Goal: Information Seeking & Learning: Learn about a topic

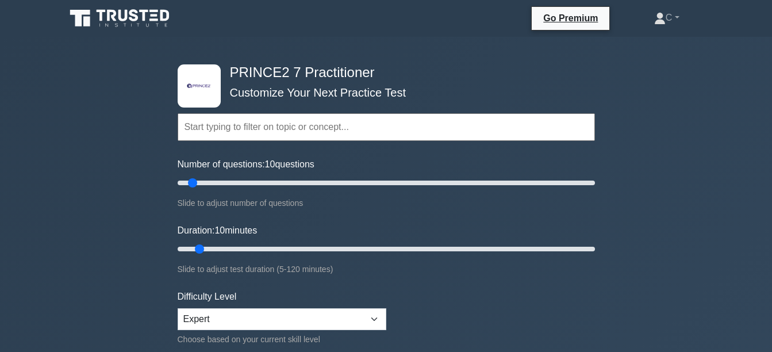
click at [317, 130] on input "text" at bounding box center [386, 127] width 417 height 28
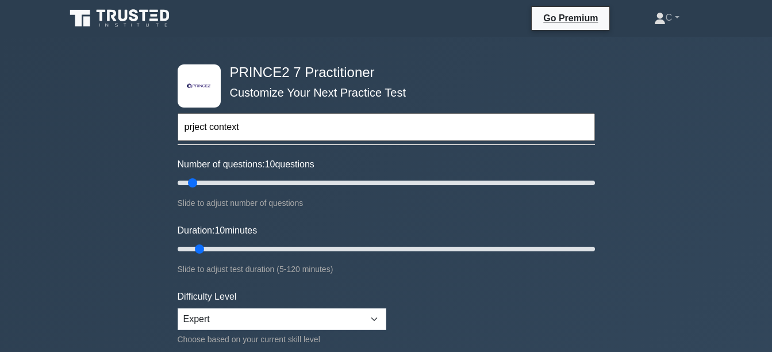
type input "prject context"
type input "5"
click at [186, 179] on input "Number of questions: 5 questions" at bounding box center [386, 183] width 417 height 14
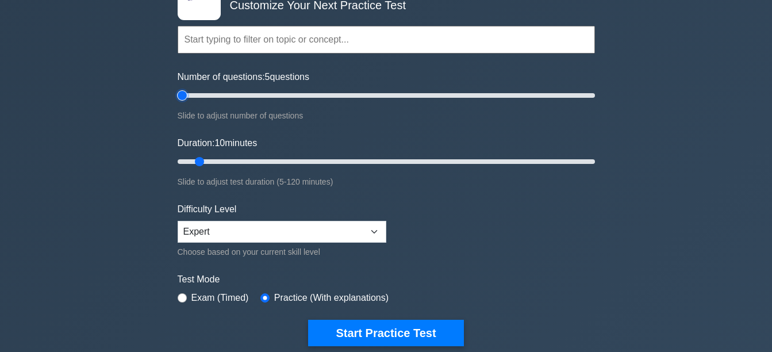
scroll to position [172, 0]
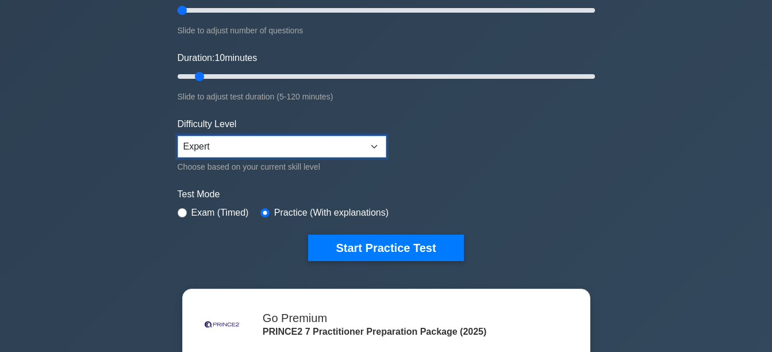
click at [367, 145] on select "Beginner Intermediate Expert" at bounding box center [282, 147] width 209 height 22
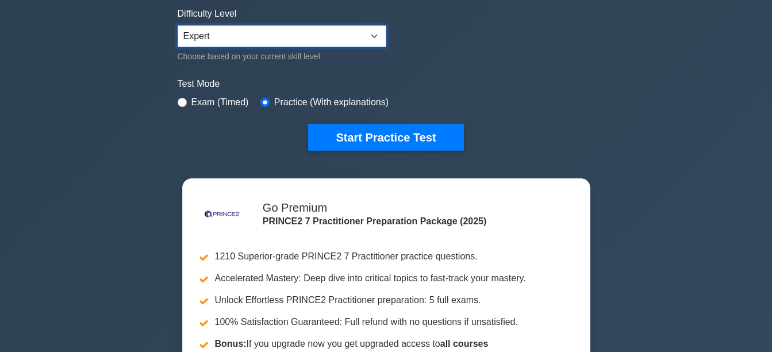
scroll to position [287, 0]
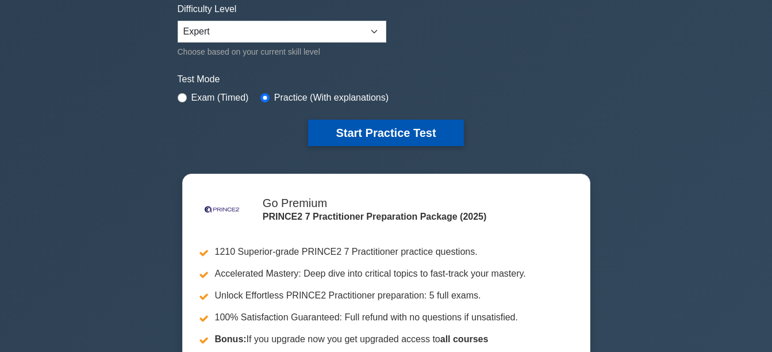
click at [413, 135] on button "Start Practice Test" at bounding box center [385, 133] width 155 height 26
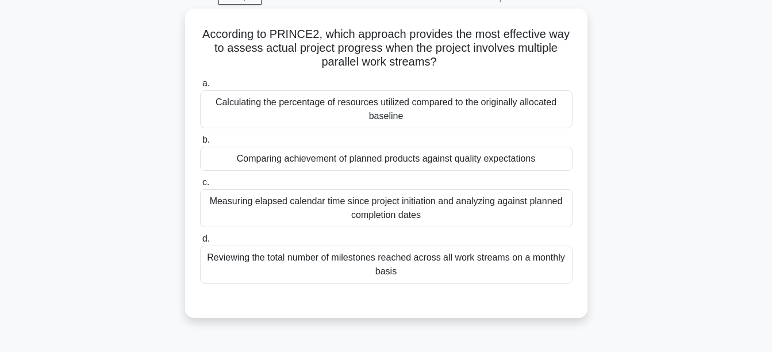
scroll to position [57, 0]
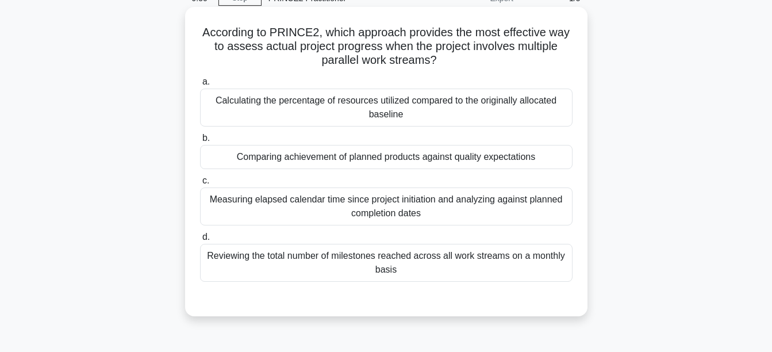
click at [420, 106] on div "Calculating the percentage of resources utilized compared to the originally all…" at bounding box center [386, 108] width 372 height 38
click at [200, 86] on input "a. Calculating the percentage of resources utilized compared to the originally …" at bounding box center [200, 81] width 0 height 7
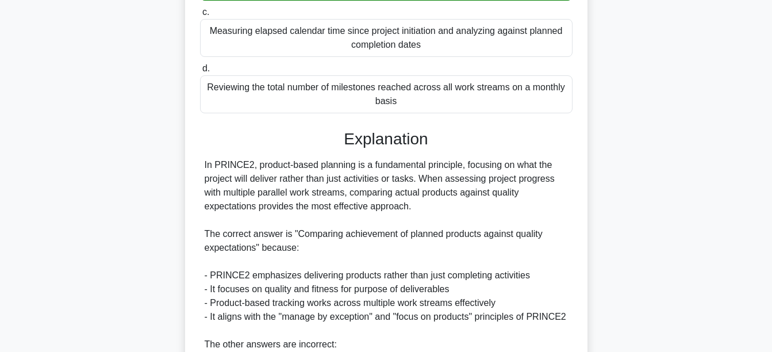
scroll to position [428, 0]
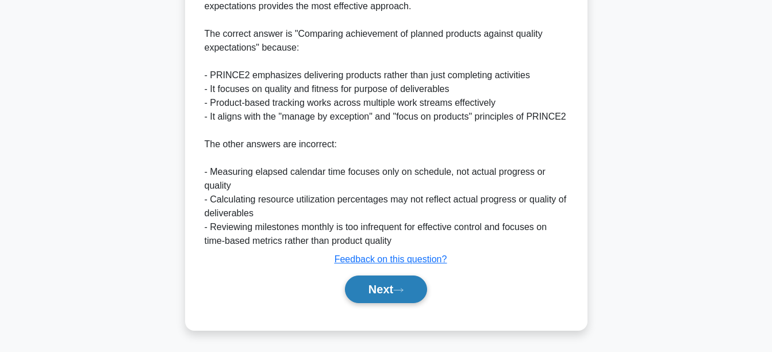
click at [386, 294] on button "Next" at bounding box center [386, 289] width 82 height 28
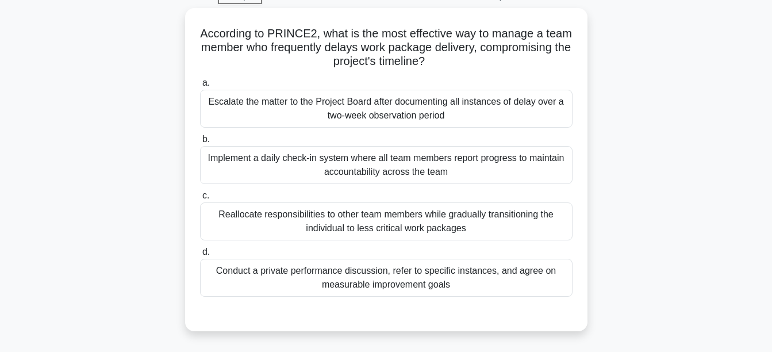
scroll to position [39, 0]
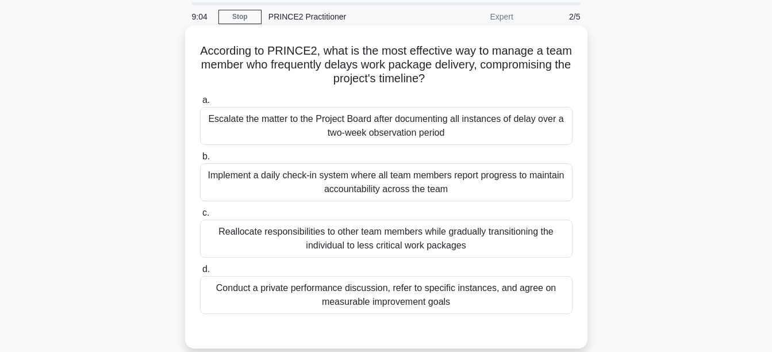
click at [457, 186] on div "Implement a daily check-in system where all team members report progress to mai…" at bounding box center [386, 182] width 372 height 38
click at [200, 160] on input "b. Implement a daily check-in system where all team members report progress to …" at bounding box center [200, 156] width 0 height 7
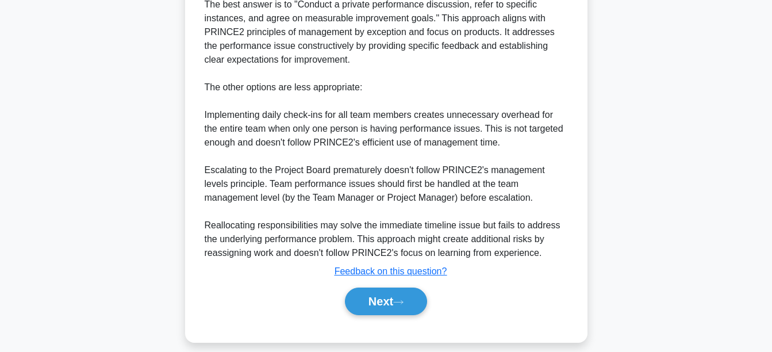
scroll to position [469, 0]
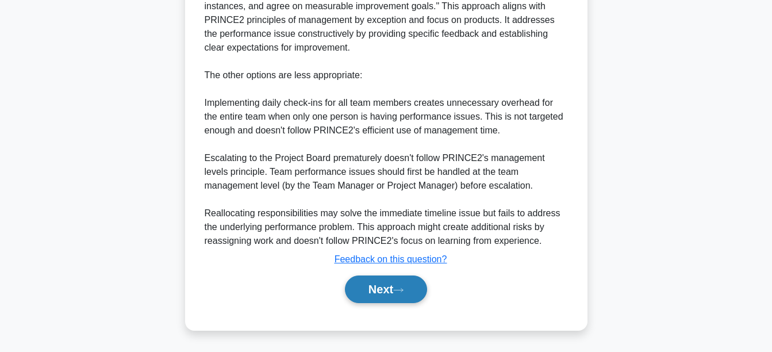
click at [386, 285] on button "Next" at bounding box center [386, 289] width 82 height 28
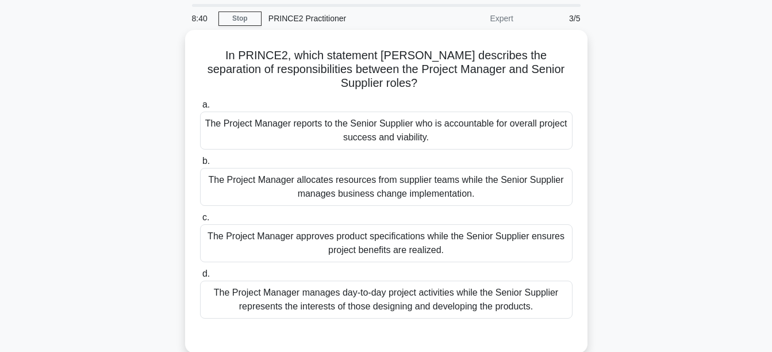
scroll to position [57, 0]
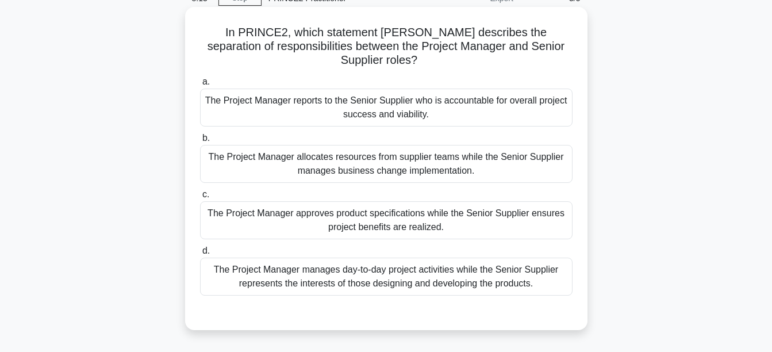
click at [466, 222] on div "The Project Manager approves product specifications while the Senior Supplier e…" at bounding box center [386, 220] width 372 height 38
click at [200, 198] on input "c. The Project Manager approves product specifications while the Senior Supplie…" at bounding box center [200, 194] width 0 height 7
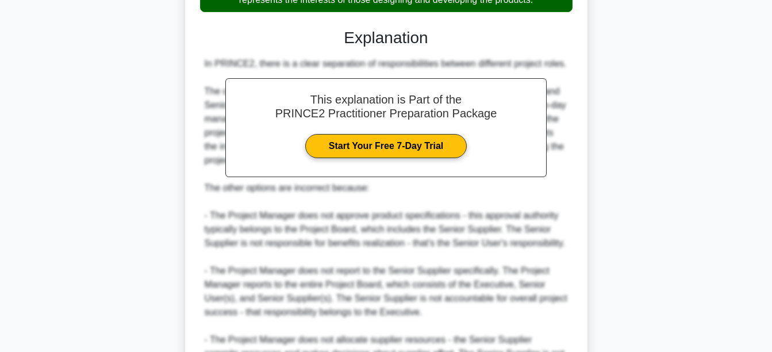
scroll to position [483, 0]
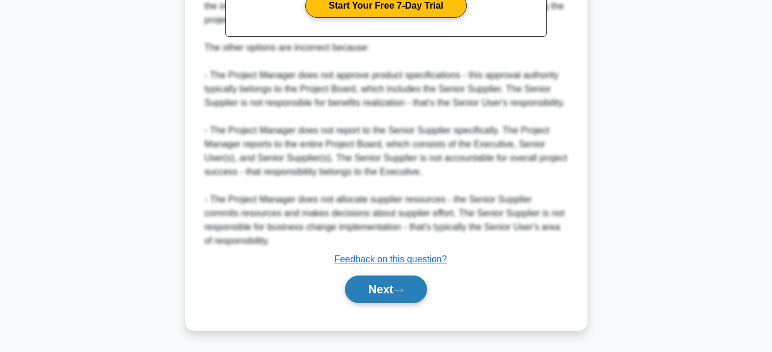
click at [411, 291] on button "Next" at bounding box center [386, 289] width 82 height 28
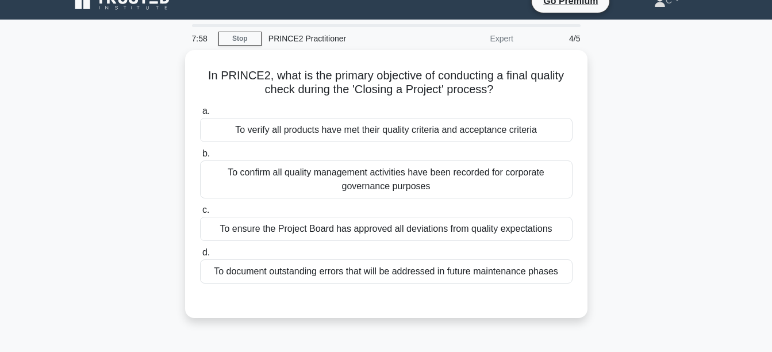
scroll to position [0, 0]
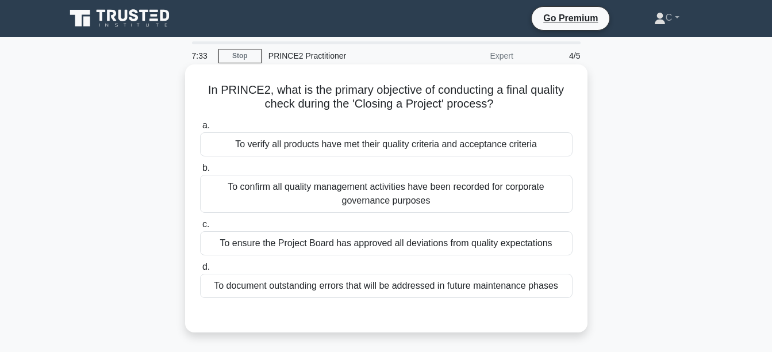
click at [471, 139] on div "To verify all products have met their quality criteria and acceptance criteria" at bounding box center [386, 144] width 372 height 24
click at [200, 129] on input "a. To verify all products have met their quality criteria and acceptance criter…" at bounding box center [200, 125] width 0 height 7
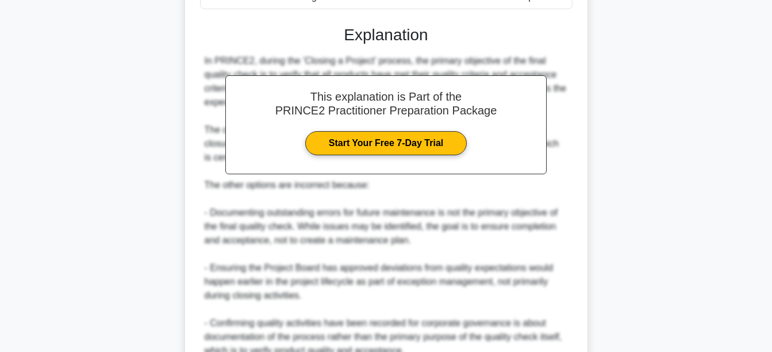
scroll to position [399, 0]
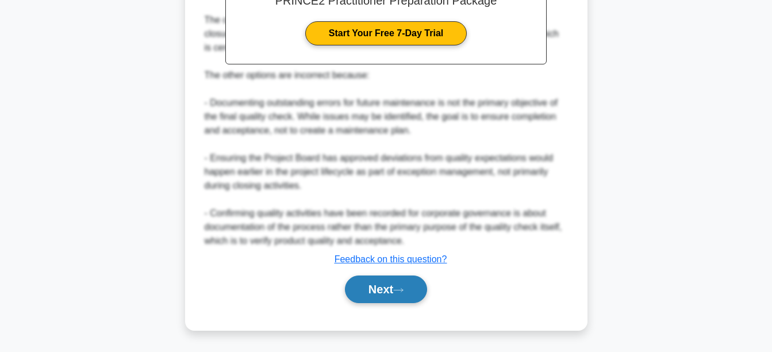
click at [404, 283] on button "Next" at bounding box center [386, 289] width 82 height 28
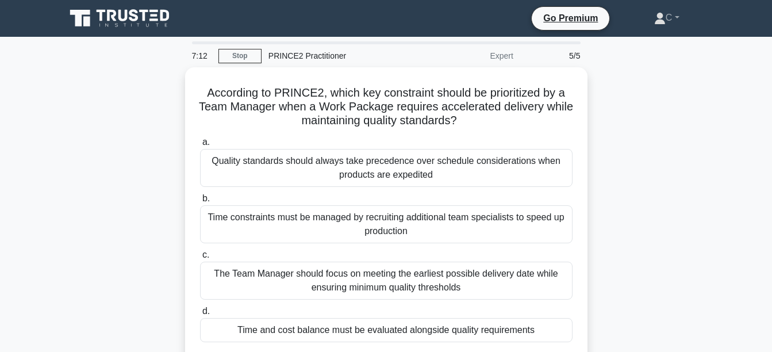
scroll to position [57, 0]
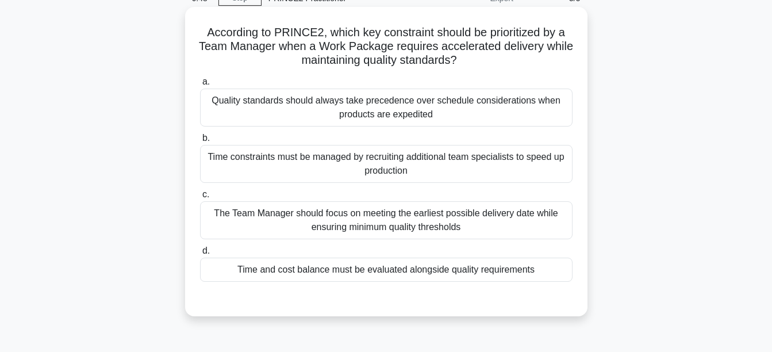
click at [459, 264] on div "Time and cost balance must be evaluated alongside quality requirements" at bounding box center [386, 269] width 372 height 24
click at [200, 255] on input "d. Time and cost balance must be evaluated alongside quality requirements" at bounding box center [200, 250] width 0 height 7
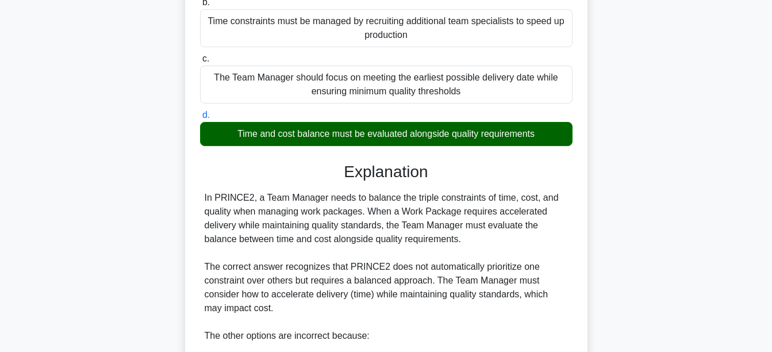
scroll to position [0, 0]
